Goal: Download file/media

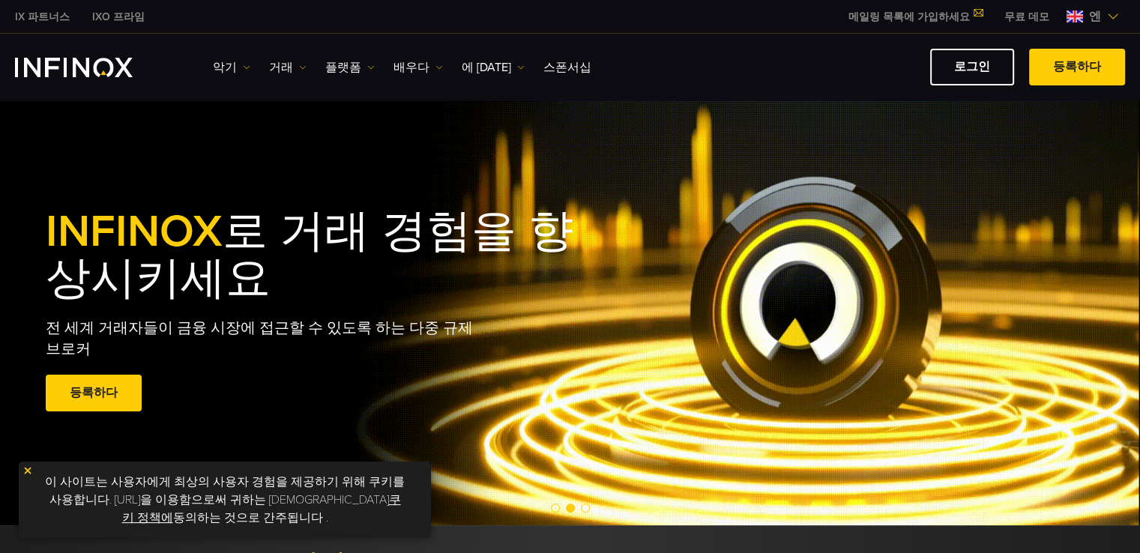
click at [89, 65] on img "INFINOX 로고" at bounding box center [74, 67] width 118 height 19
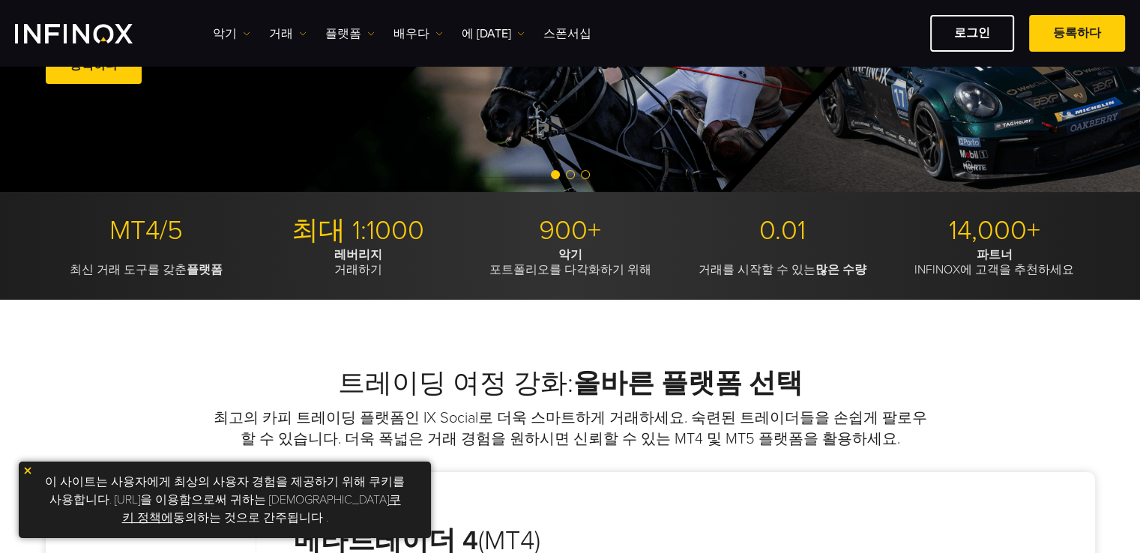
click at [26, 469] on img at bounding box center [27, 471] width 10 height 10
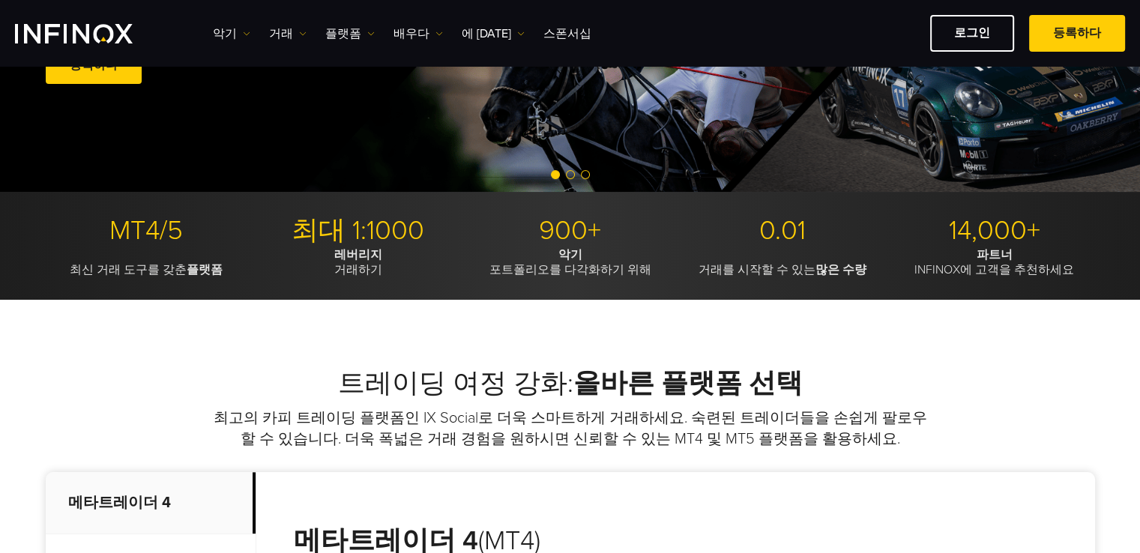
click at [134, 233] on font "MT4/5" at bounding box center [145, 230] width 73 height 32
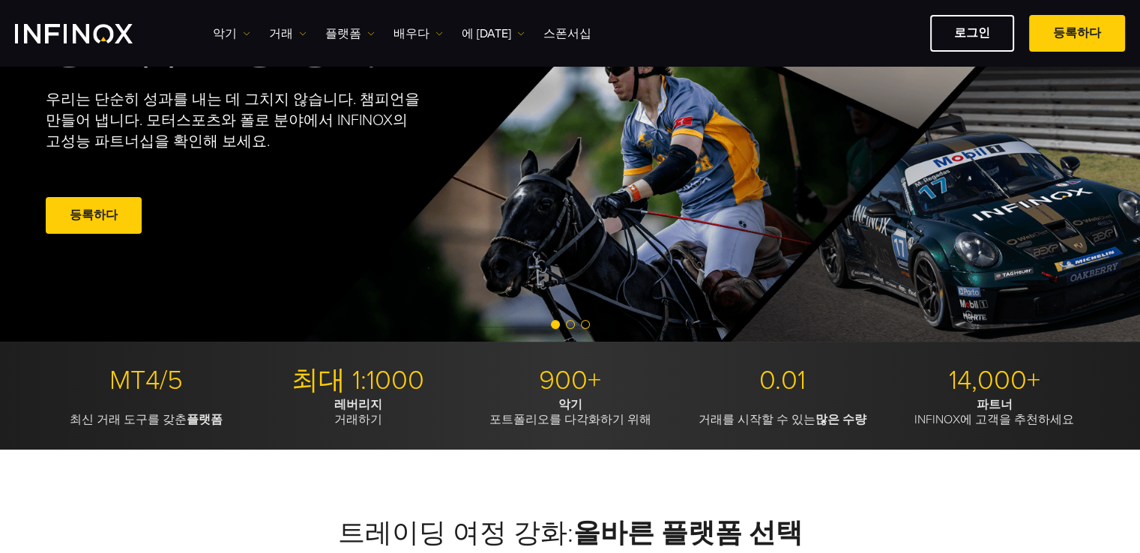
click at [159, 397] on p "최신 거래 도구를 갖춘 플랫폼" at bounding box center [146, 412] width 201 height 30
click at [149, 382] on font "MT4/5" at bounding box center [145, 380] width 73 height 32
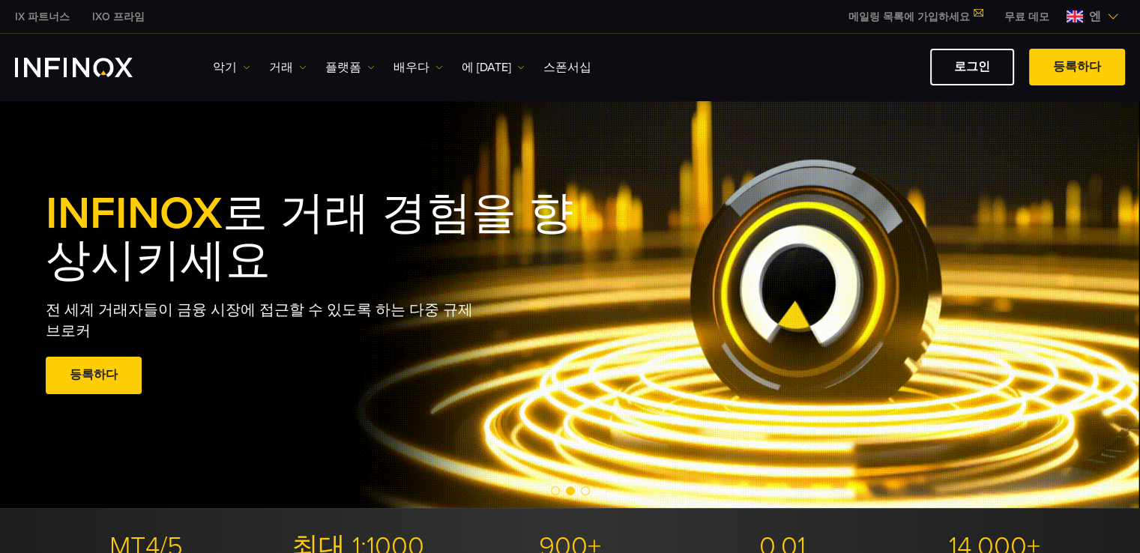
click at [1025, 19] on font "무료 데모" at bounding box center [1027, 16] width 45 height 13
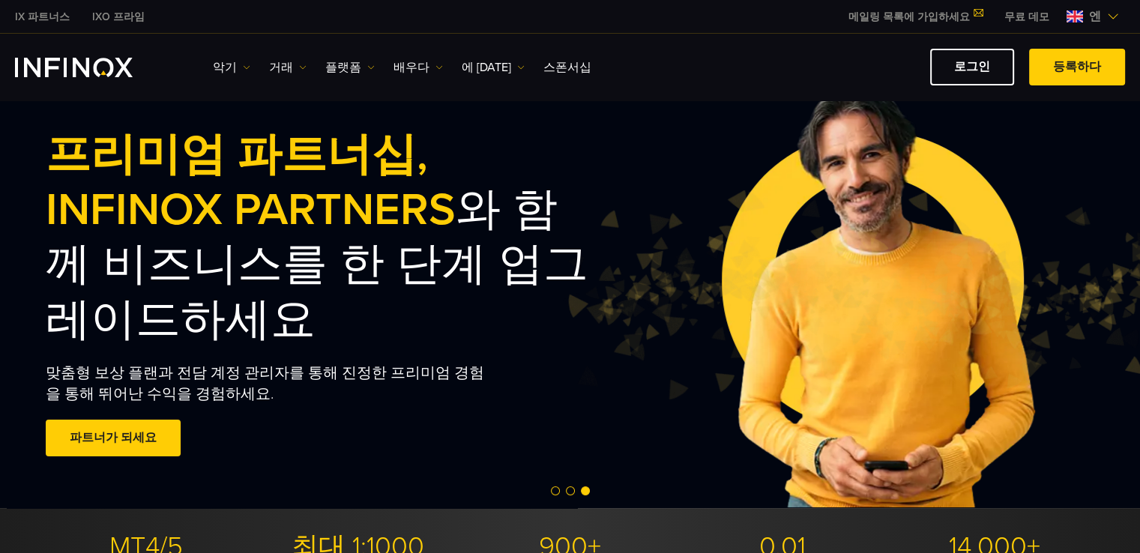
click at [90, 67] on img "INFINOX 로고" at bounding box center [74, 67] width 118 height 19
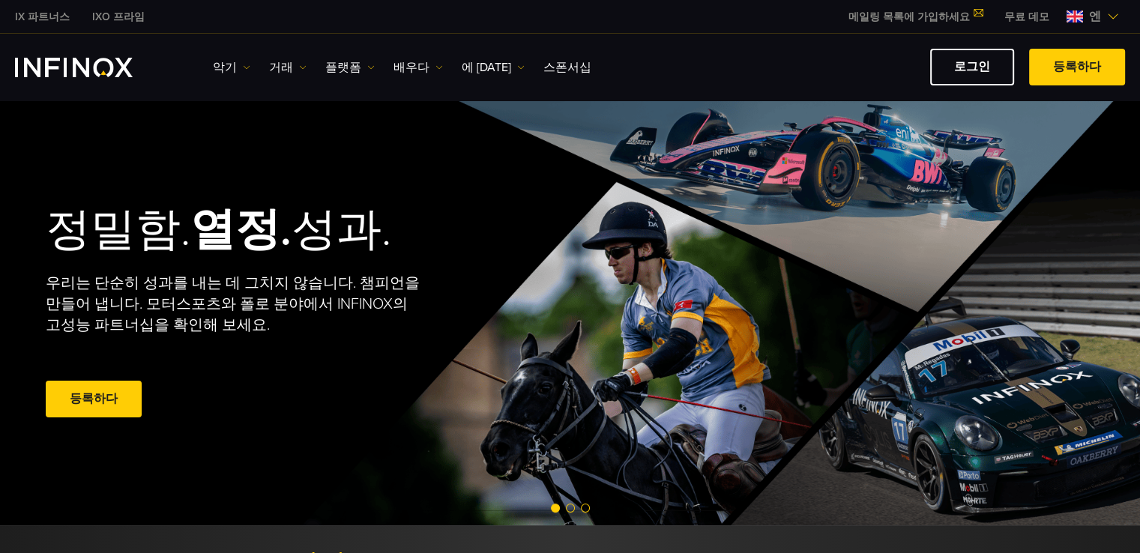
click at [54, 125] on div "정밀함. 열정. 성과. 우리는 단순히 성과를 내는 데 그치지 않습니다. 챔피언을 만들어 냅니다. 모터스포츠와 폴로 분야에서 INFINOX의 고…" at bounding box center [571, 313] width 1080 height 426
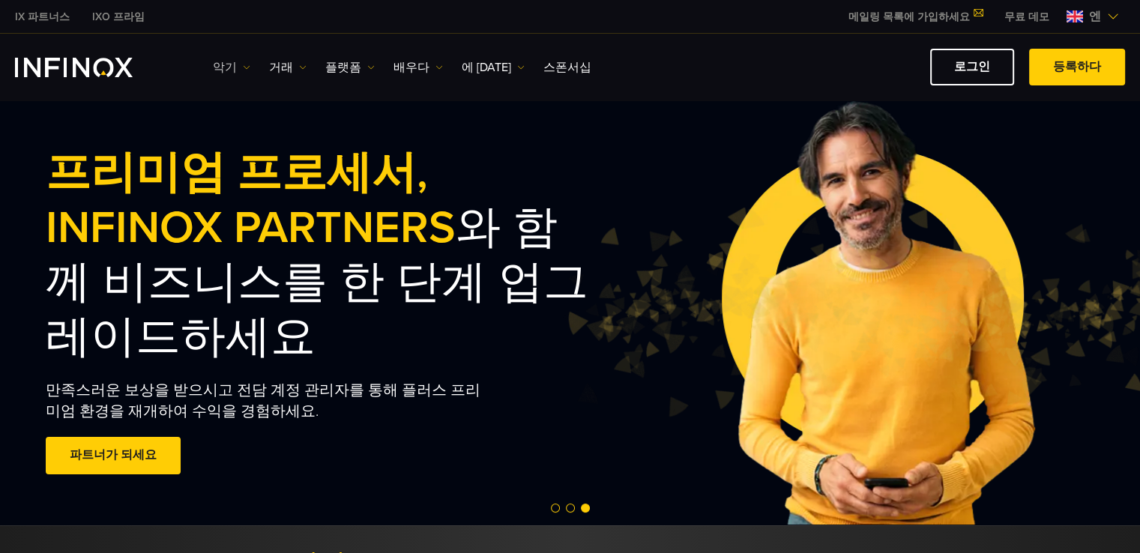
click at [238, 67] on link "악기" at bounding box center [231, 67] width 37 height 18
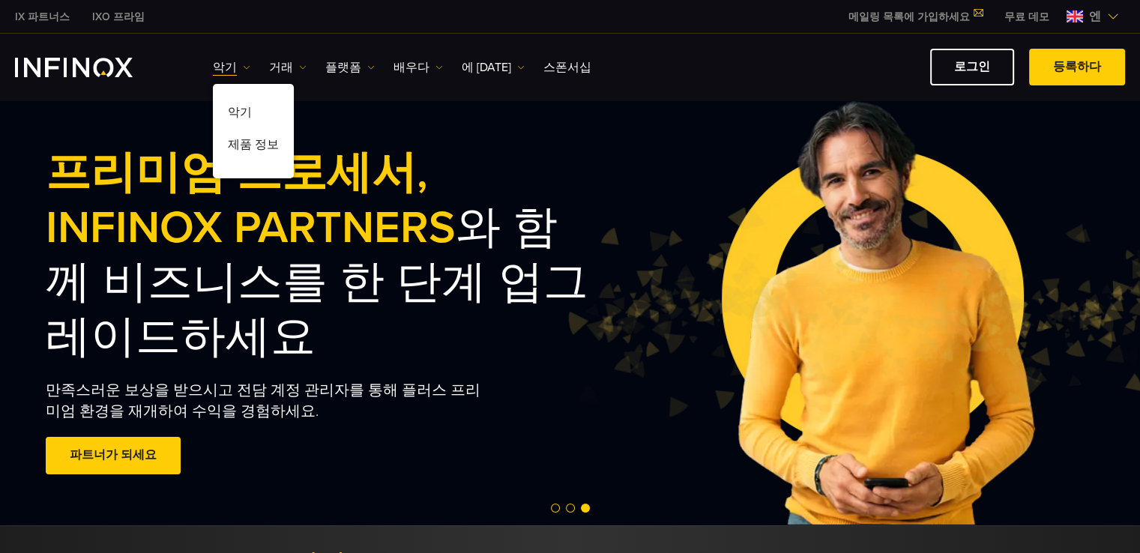
click at [154, 74] on link "INFINOX 로고" at bounding box center [91, 67] width 153 height 19
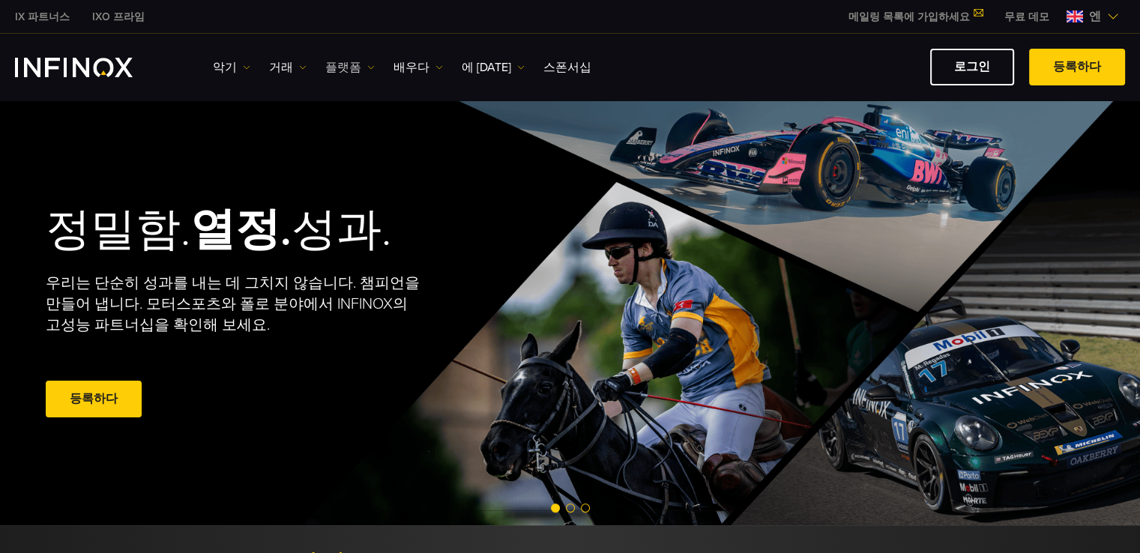
click at [356, 67] on link "플랫폼" at bounding box center [349, 67] width 49 height 18
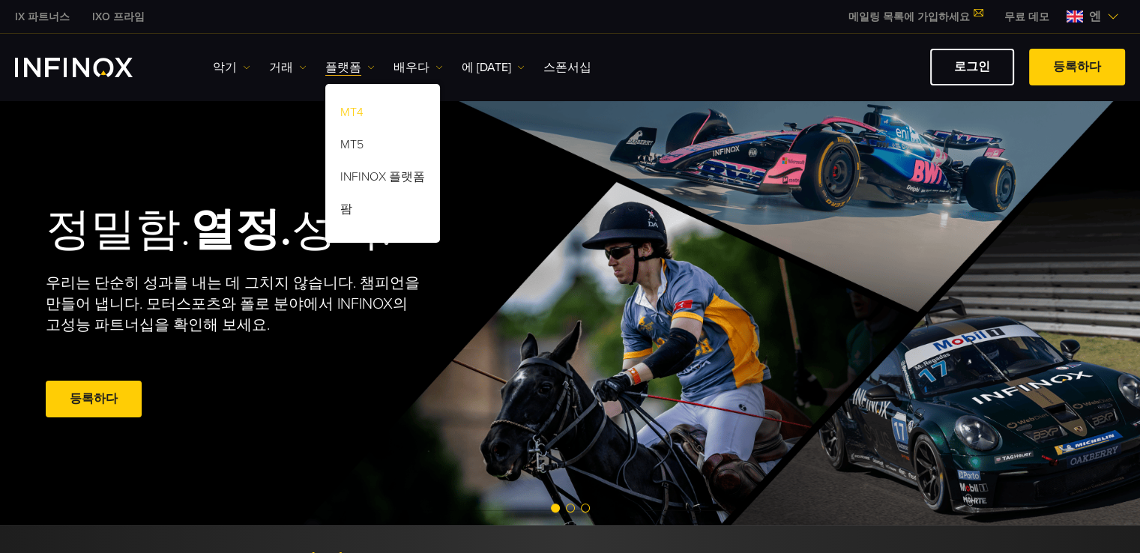
click at [349, 110] on font "MT4" at bounding box center [351, 112] width 23 height 15
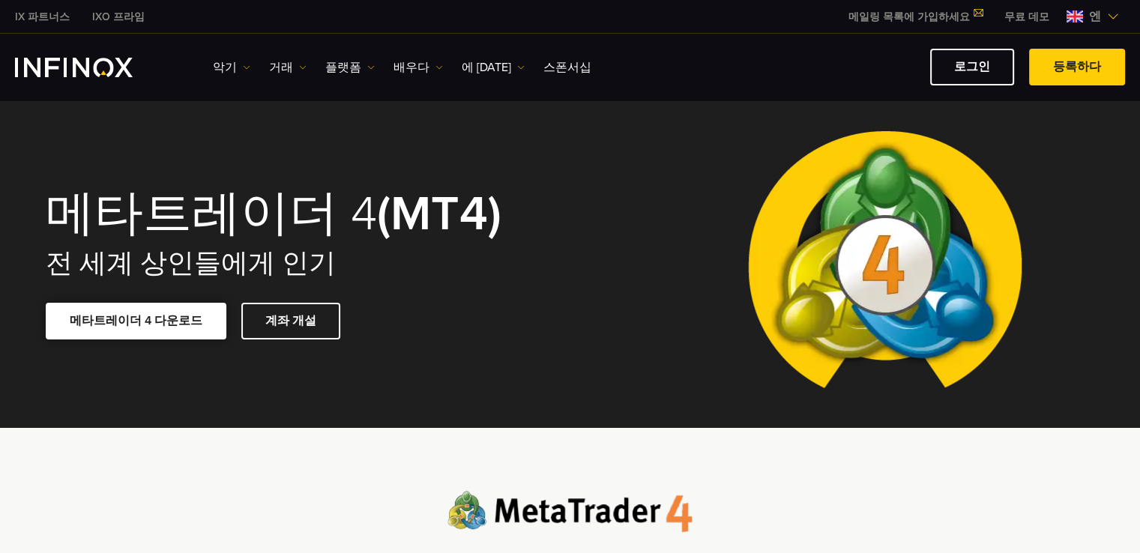
click at [149, 322] on font "메타트레이더 4 다운로드" at bounding box center [136, 320] width 133 height 15
click at [984, 64] on font "로그인" at bounding box center [972, 66] width 36 height 15
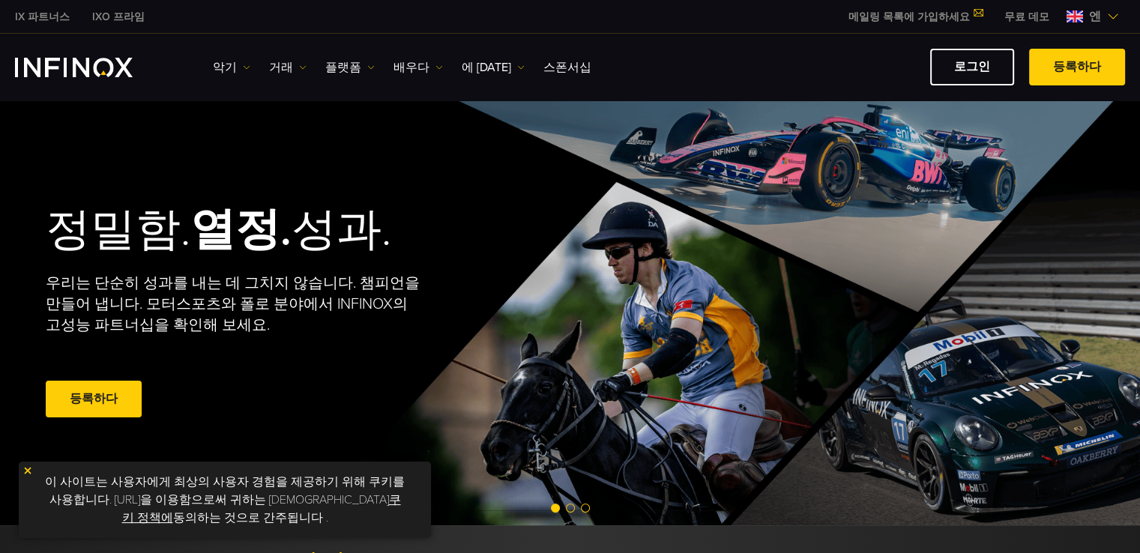
click at [352, 55] on div "악기 Instruments Product Information 거래 Accounts DEMO" at bounding box center [669, 67] width 912 height 37
click at [348, 61] on font "플랫폼" at bounding box center [343, 67] width 36 height 15
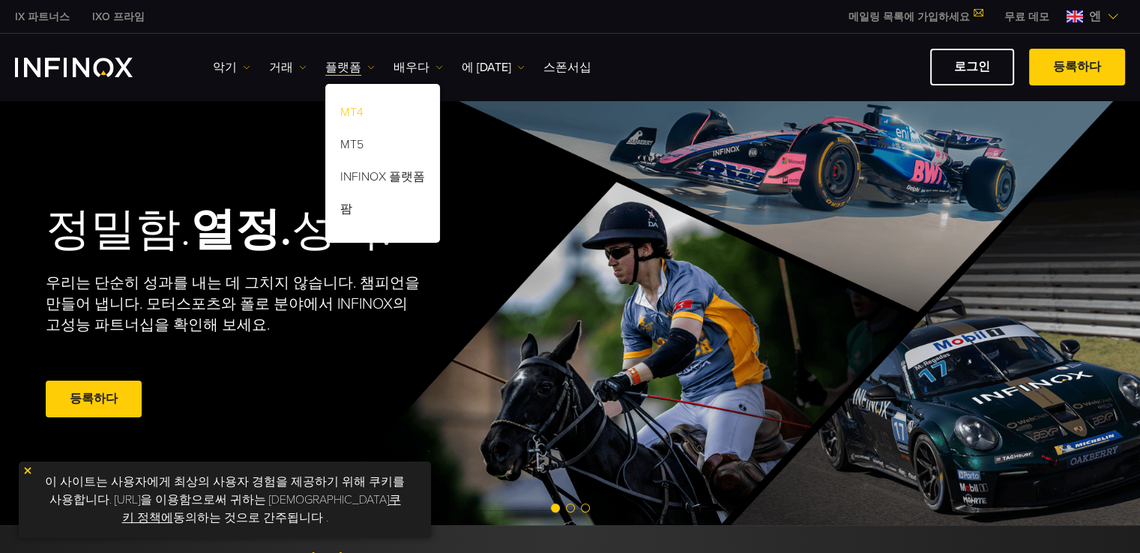
click at [352, 109] on font "MT4" at bounding box center [351, 112] width 23 height 15
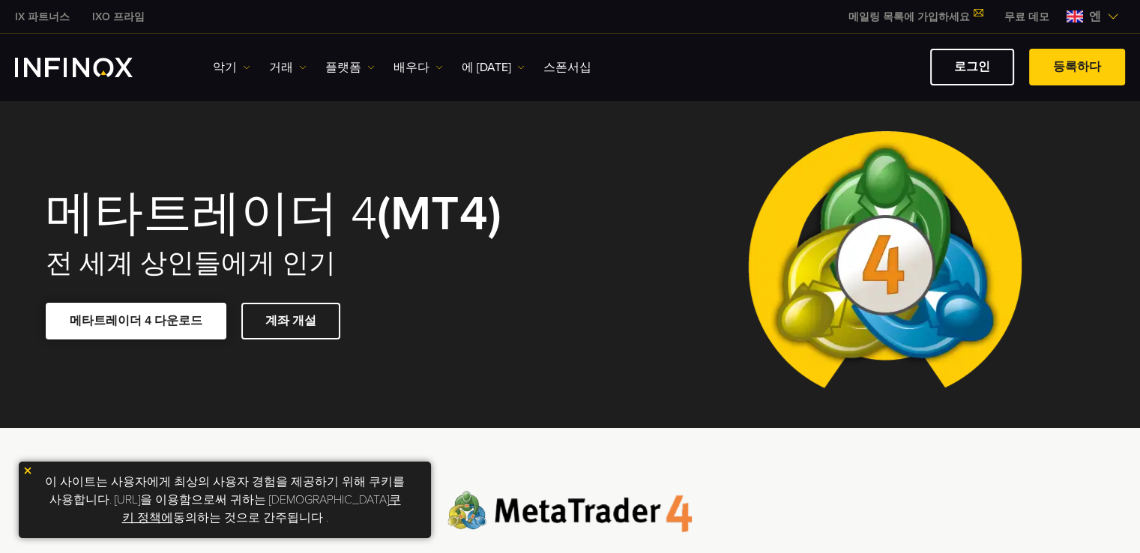
click at [135, 329] on link "메타트레이더 4 다운로드" at bounding box center [136, 321] width 181 height 37
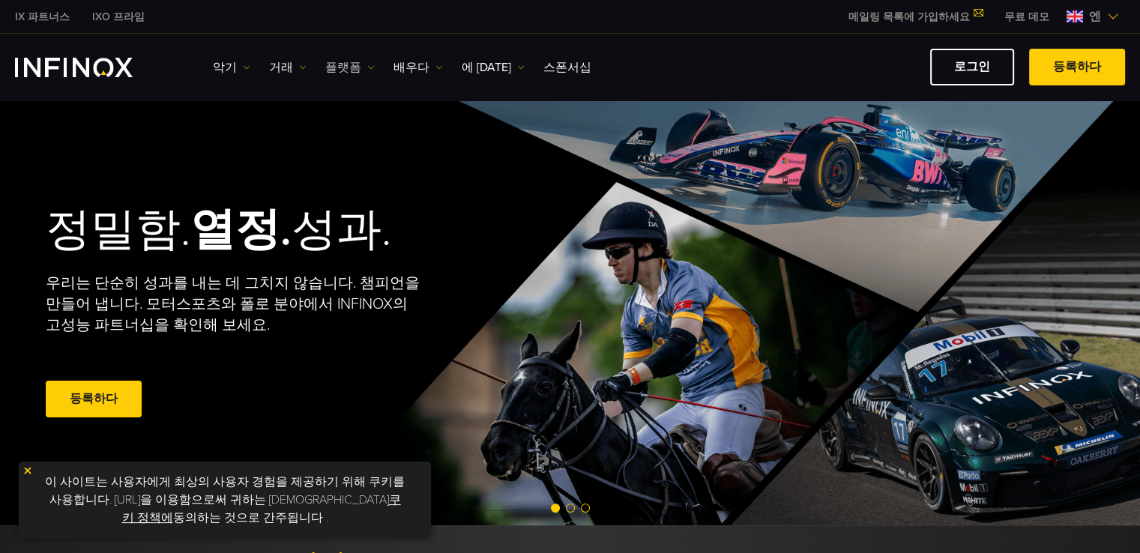
click at [351, 63] on font "플랫폼" at bounding box center [343, 67] width 36 height 15
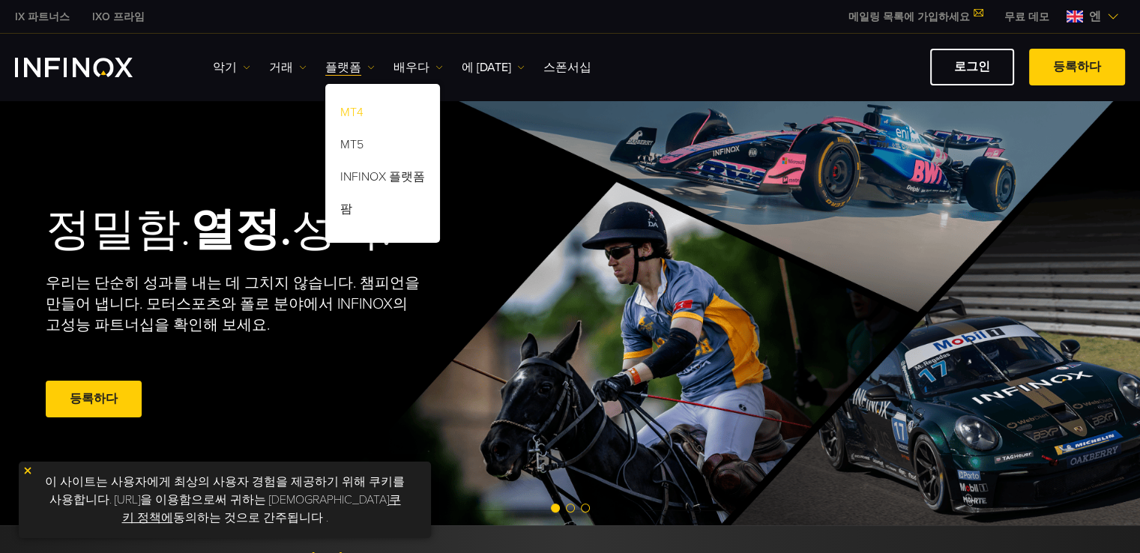
click at [345, 106] on font "MT4" at bounding box center [351, 112] width 23 height 15
